Goal: Find specific page/section: Find specific page/section

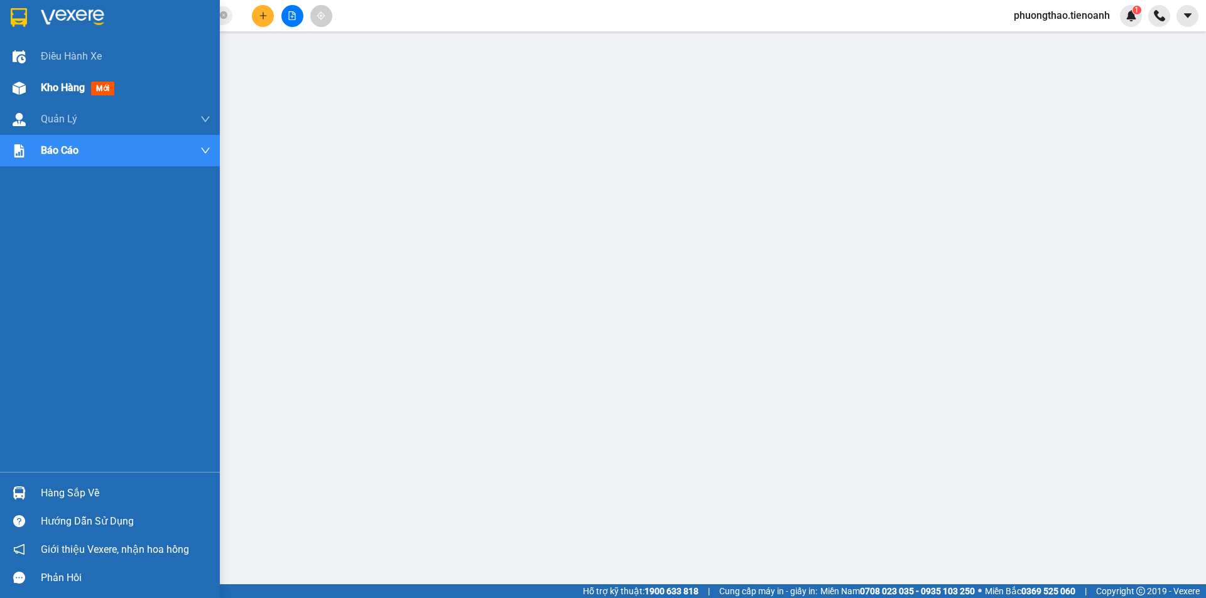
click at [48, 95] on div "Kho hàng mới" at bounding box center [80, 88] width 78 height 16
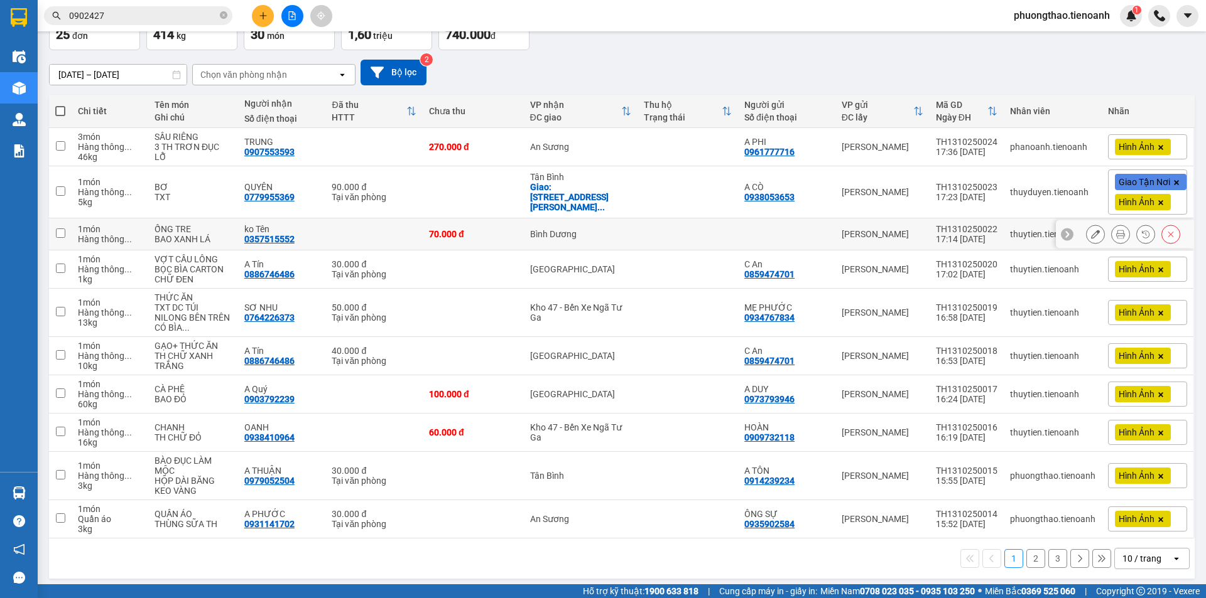
scroll to position [88, 0]
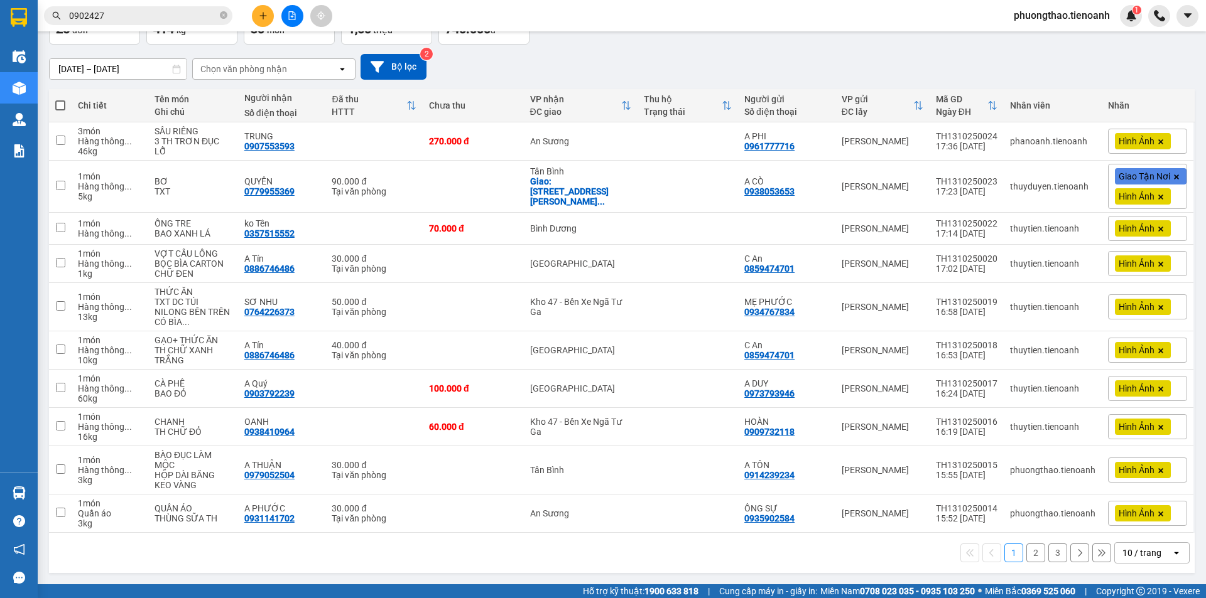
click at [1145, 561] on div "10 / trang" at bounding box center [1142, 553] width 57 height 20
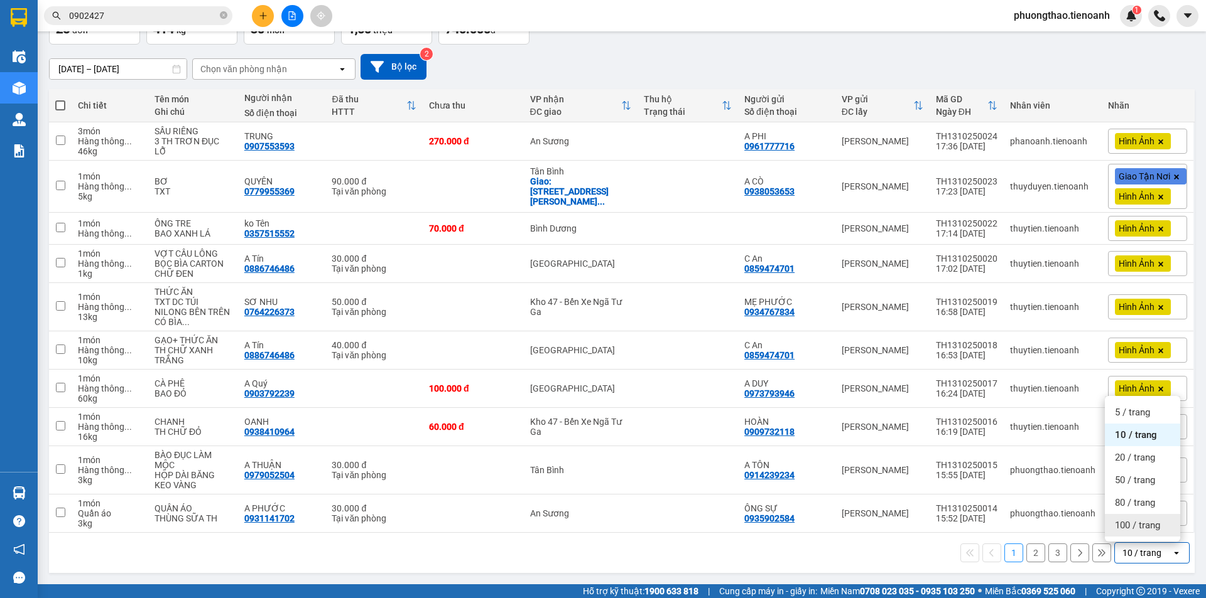
click at [1133, 523] on span "100 / trang" at bounding box center [1136, 525] width 45 height 13
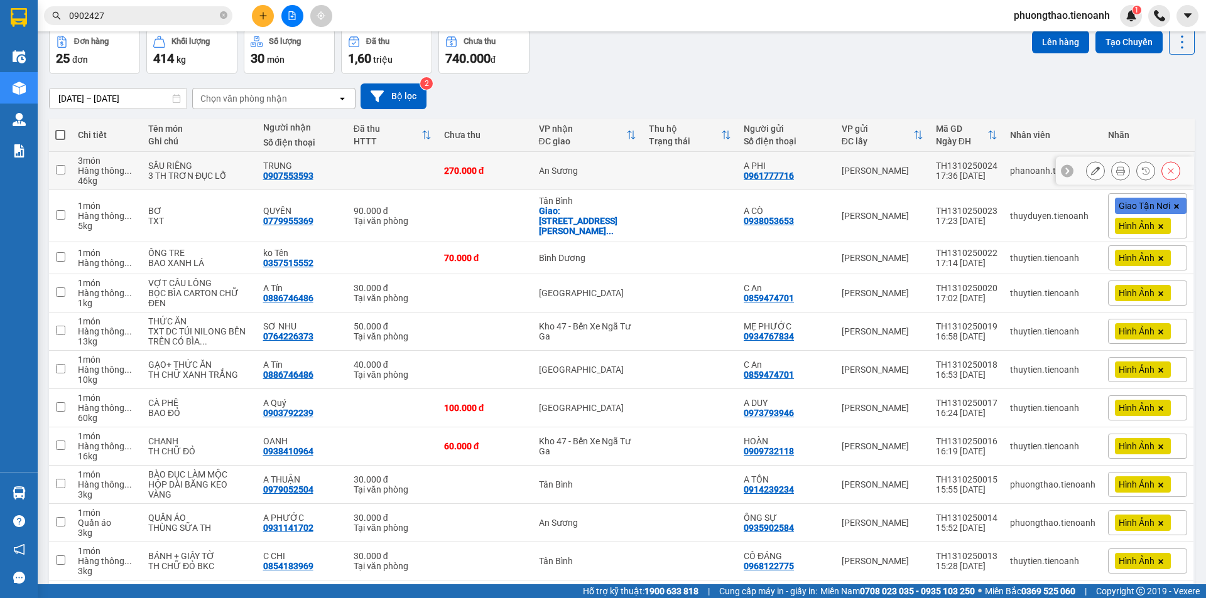
scroll to position [0, 0]
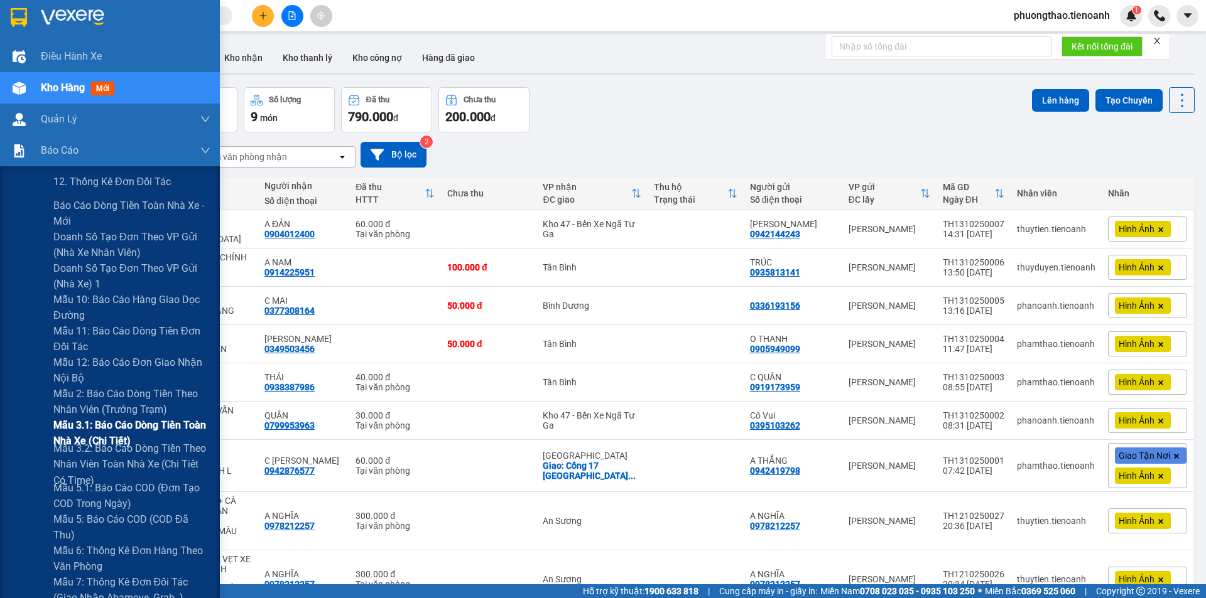
click at [117, 428] on span "Mẫu 3.1: Báo cáo dòng tiền toàn nhà xe (Chi Tiết)" at bounding box center [131, 433] width 157 height 31
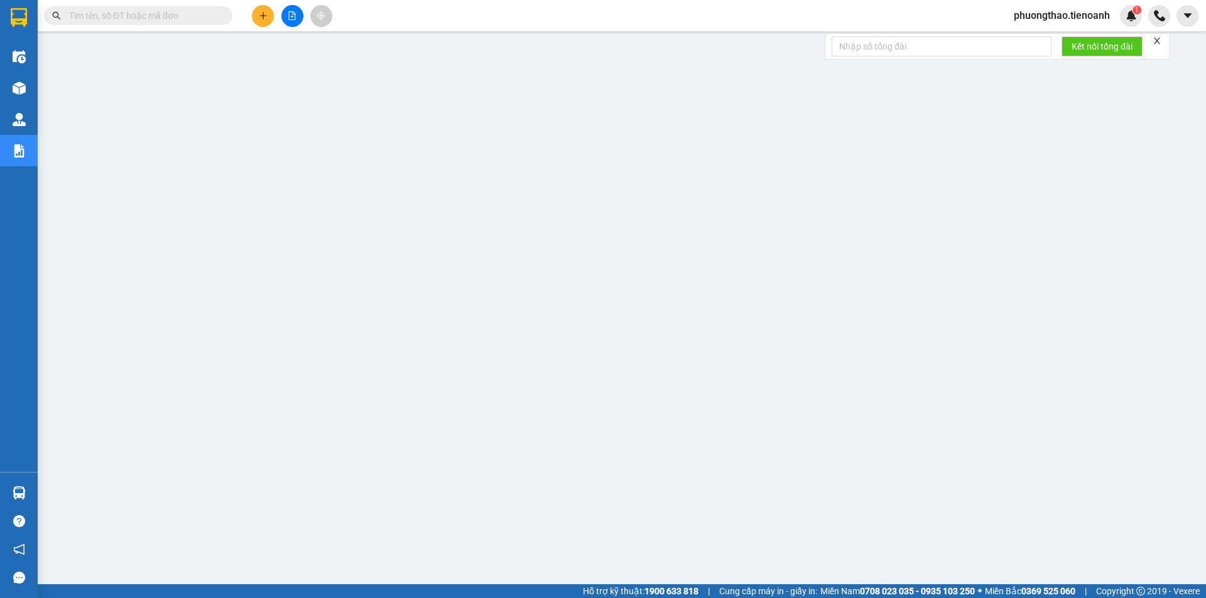
click at [1161, 40] on icon "close" at bounding box center [1156, 40] width 9 height 9
